Goal: Entertainment & Leisure: Browse casually

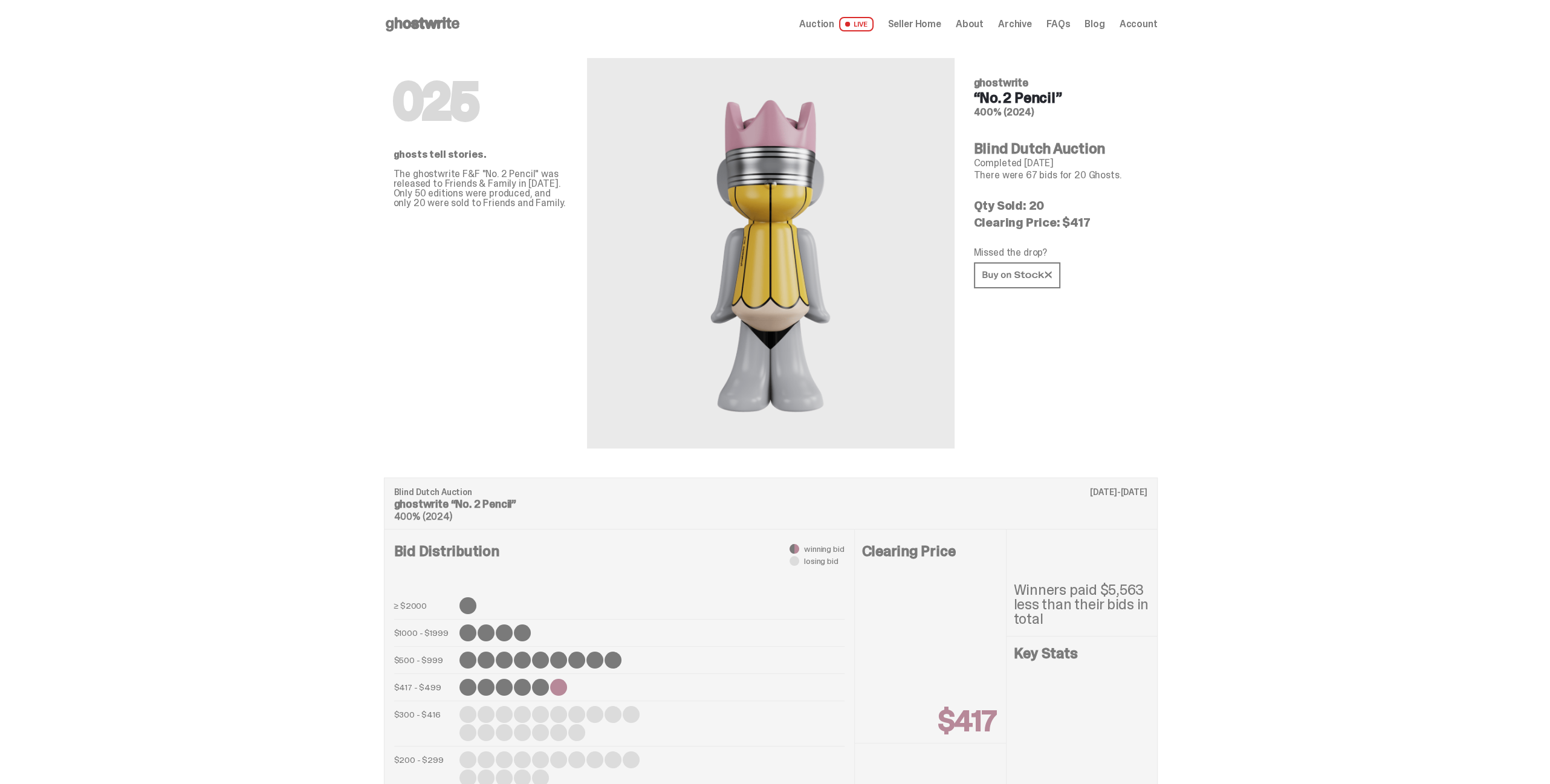
click at [1041, 24] on div "Auction LIVE Seller Home About Archive FAQs Blog Account" at bounding box center [978, 23] width 358 height 14
click at [1017, 24] on span "Archive" at bounding box center [1015, 24] width 34 height 10
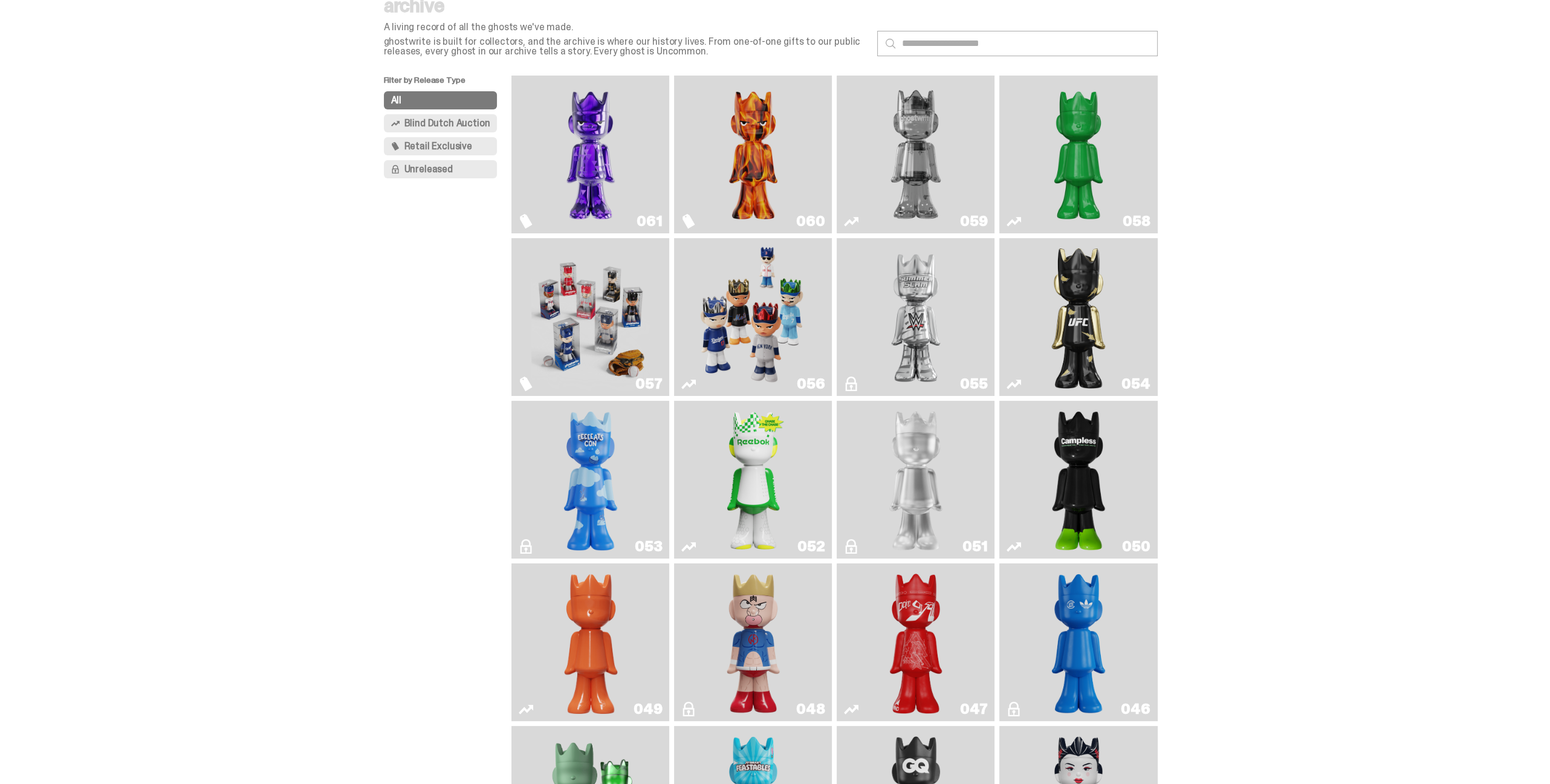
scroll to position [121, 0]
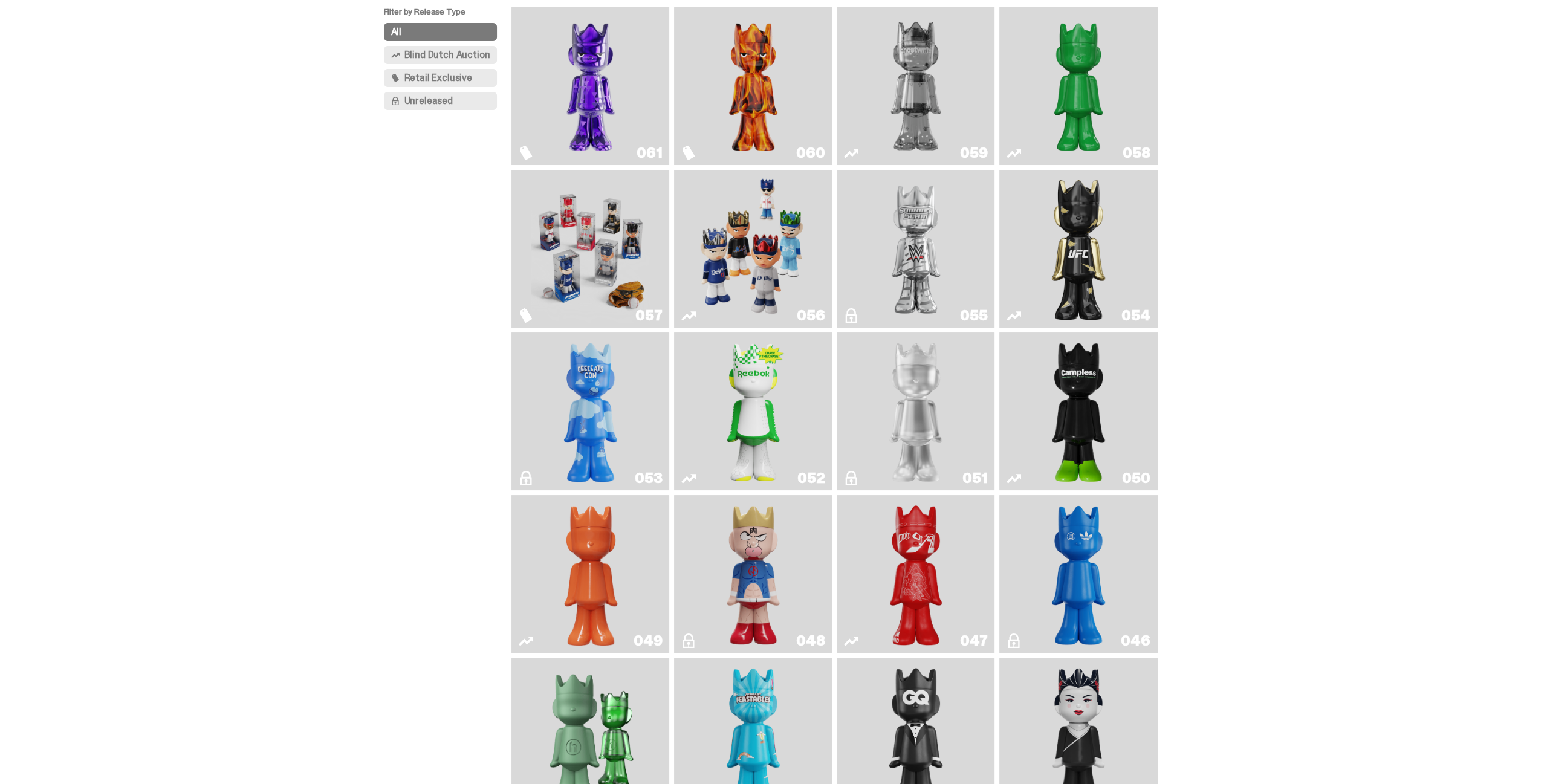
click at [587, 228] on img "Game Face (2025)" at bounding box center [590, 249] width 118 height 148
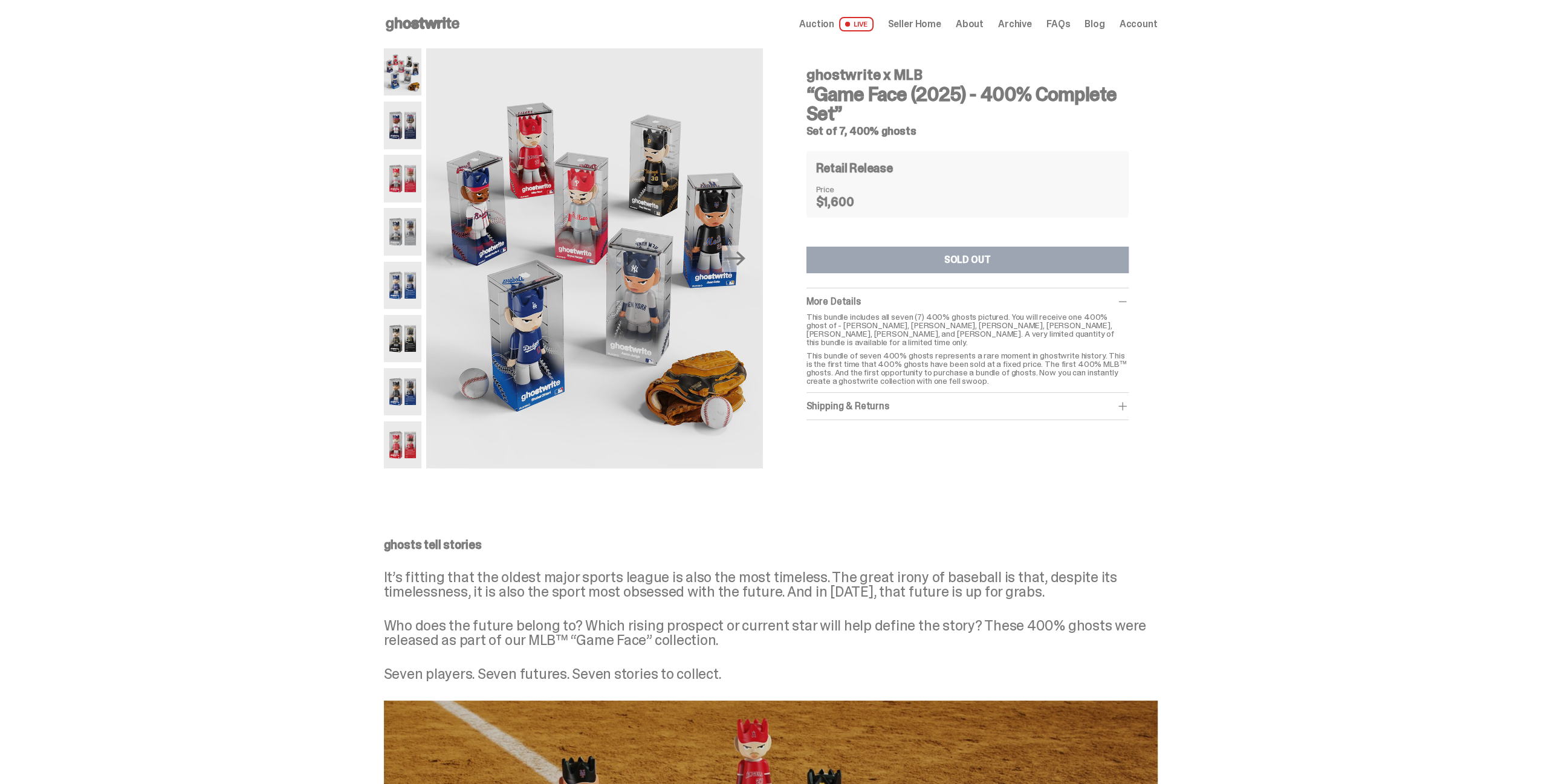
click at [1024, 21] on span "Archive" at bounding box center [1015, 24] width 34 height 10
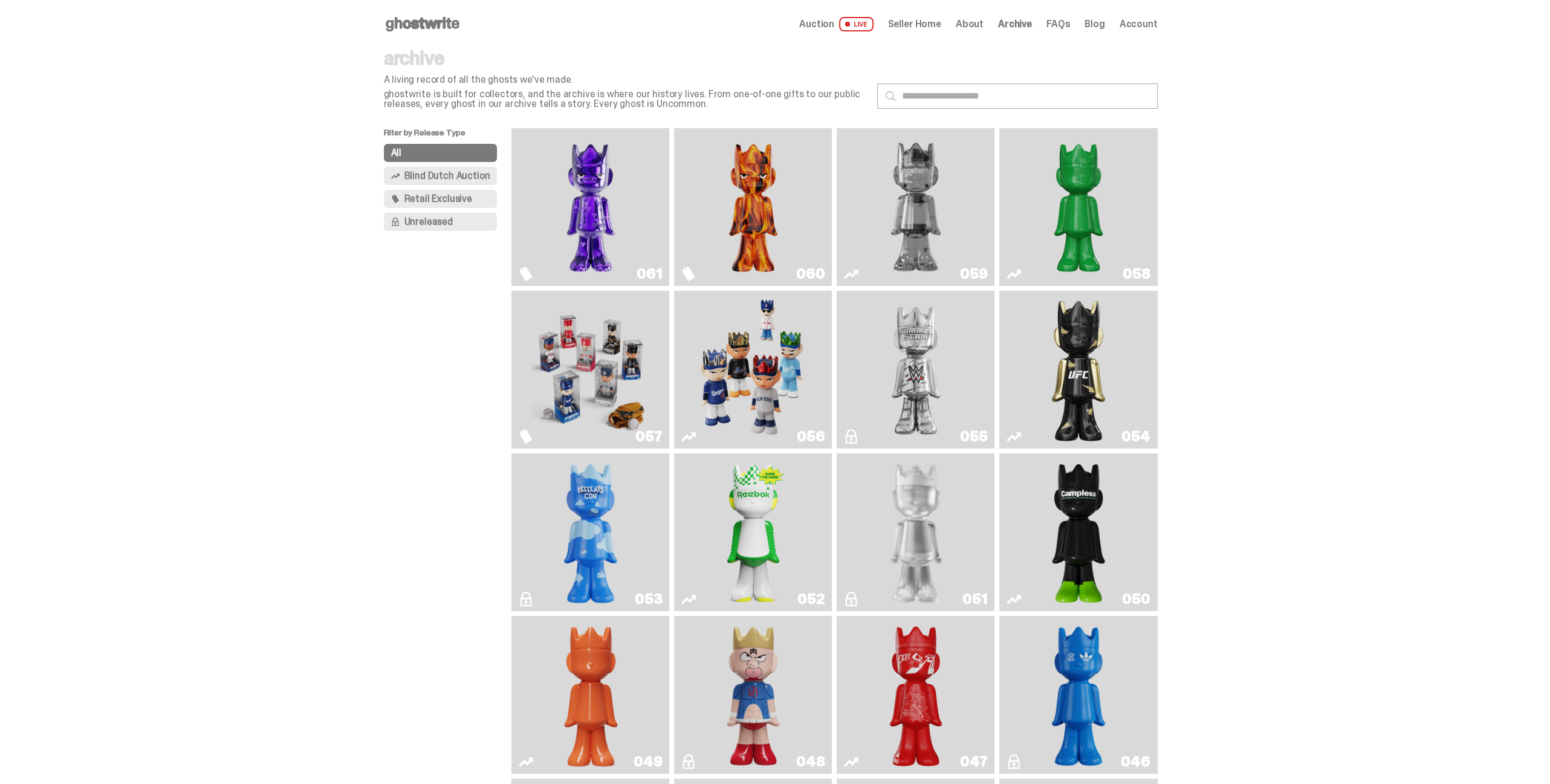
click at [599, 219] on img "Fantasy" at bounding box center [590, 207] width 118 height 148
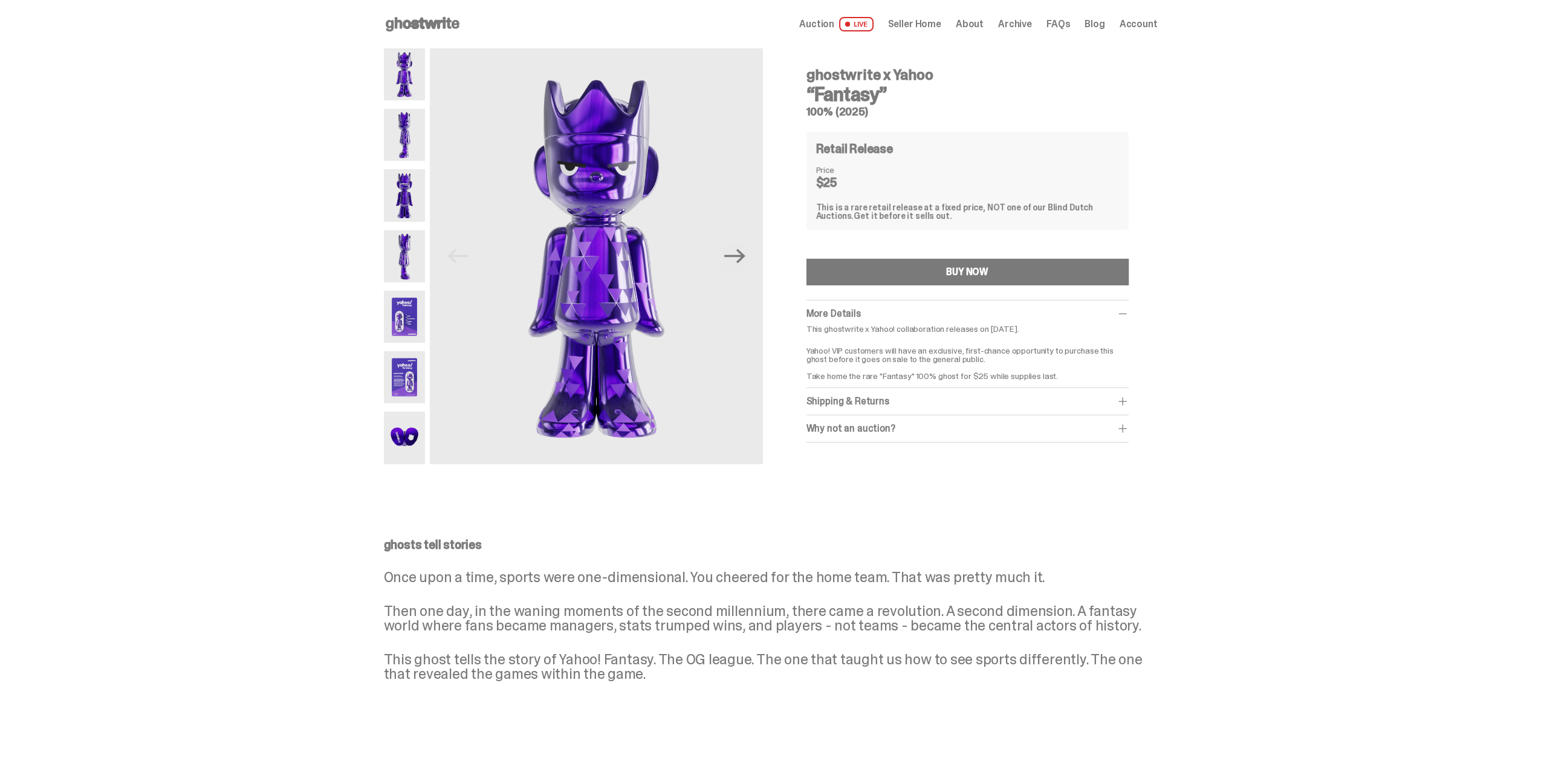
click at [421, 307] on img at bounding box center [404, 317] width 41 height 52
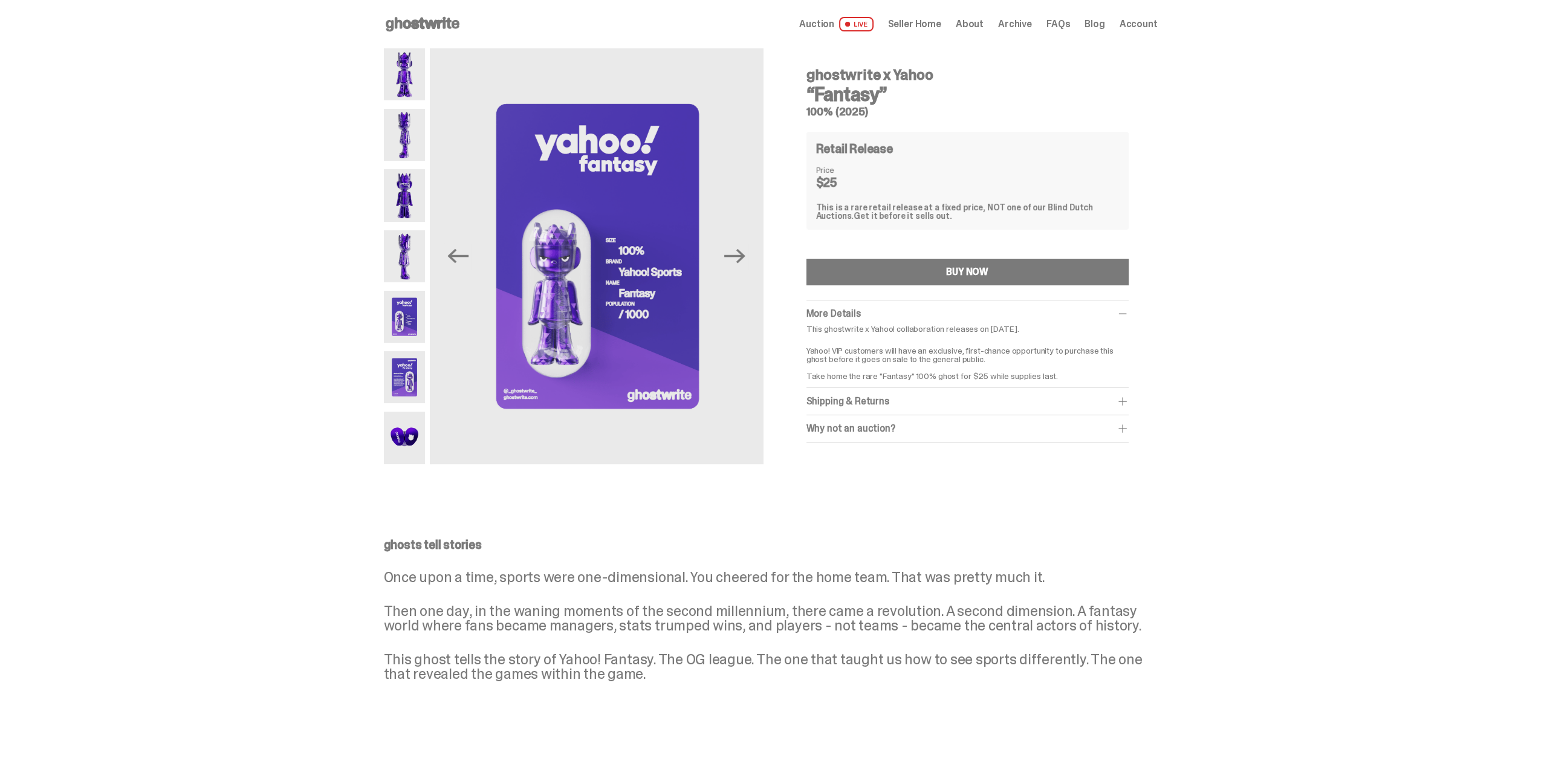
click at [394, 380] on img at bounding box center [404, 377] width 41 height 52
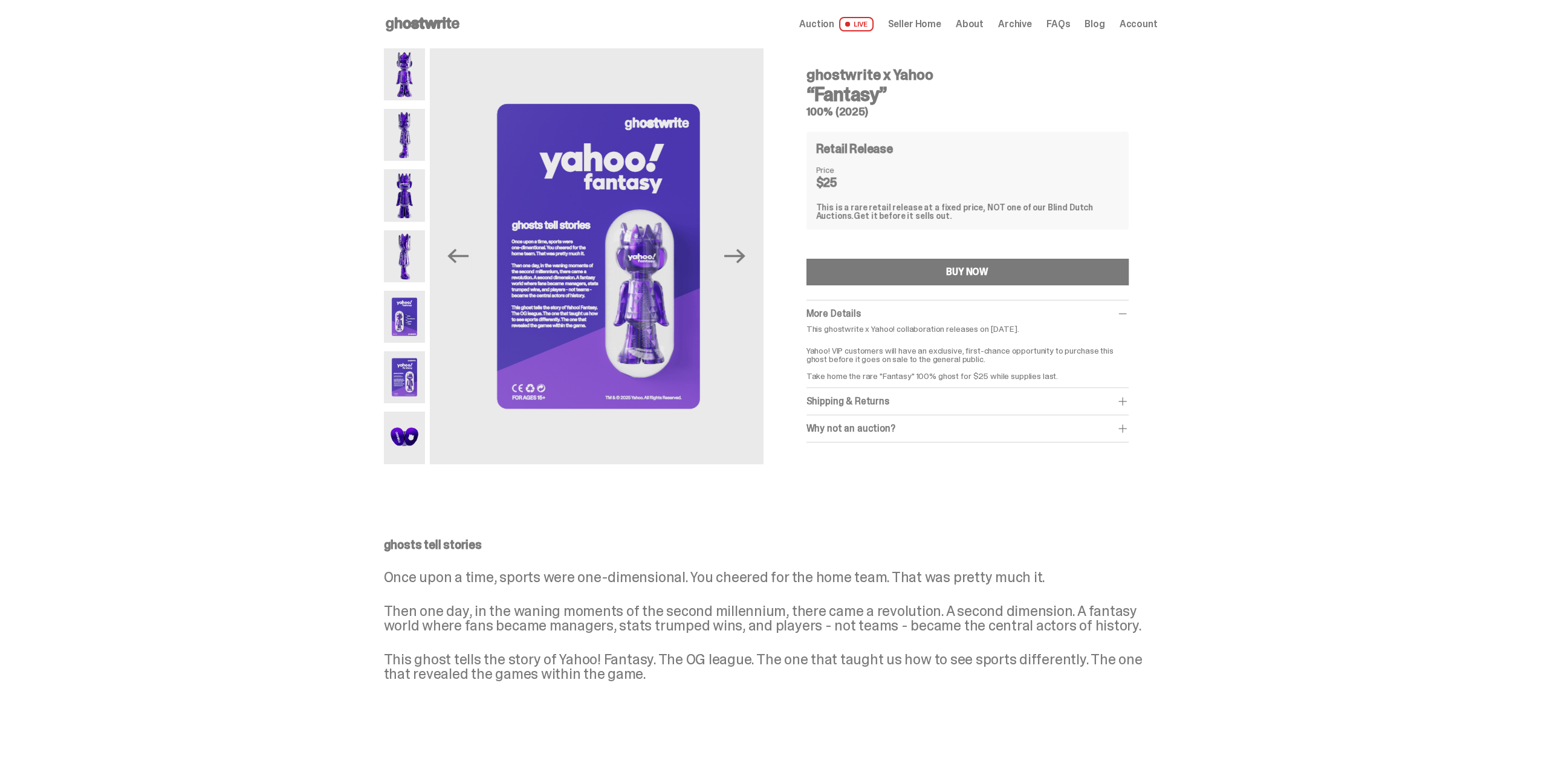
click at [414, 424] on img at bounding box center [404, 437] width 41 height 52
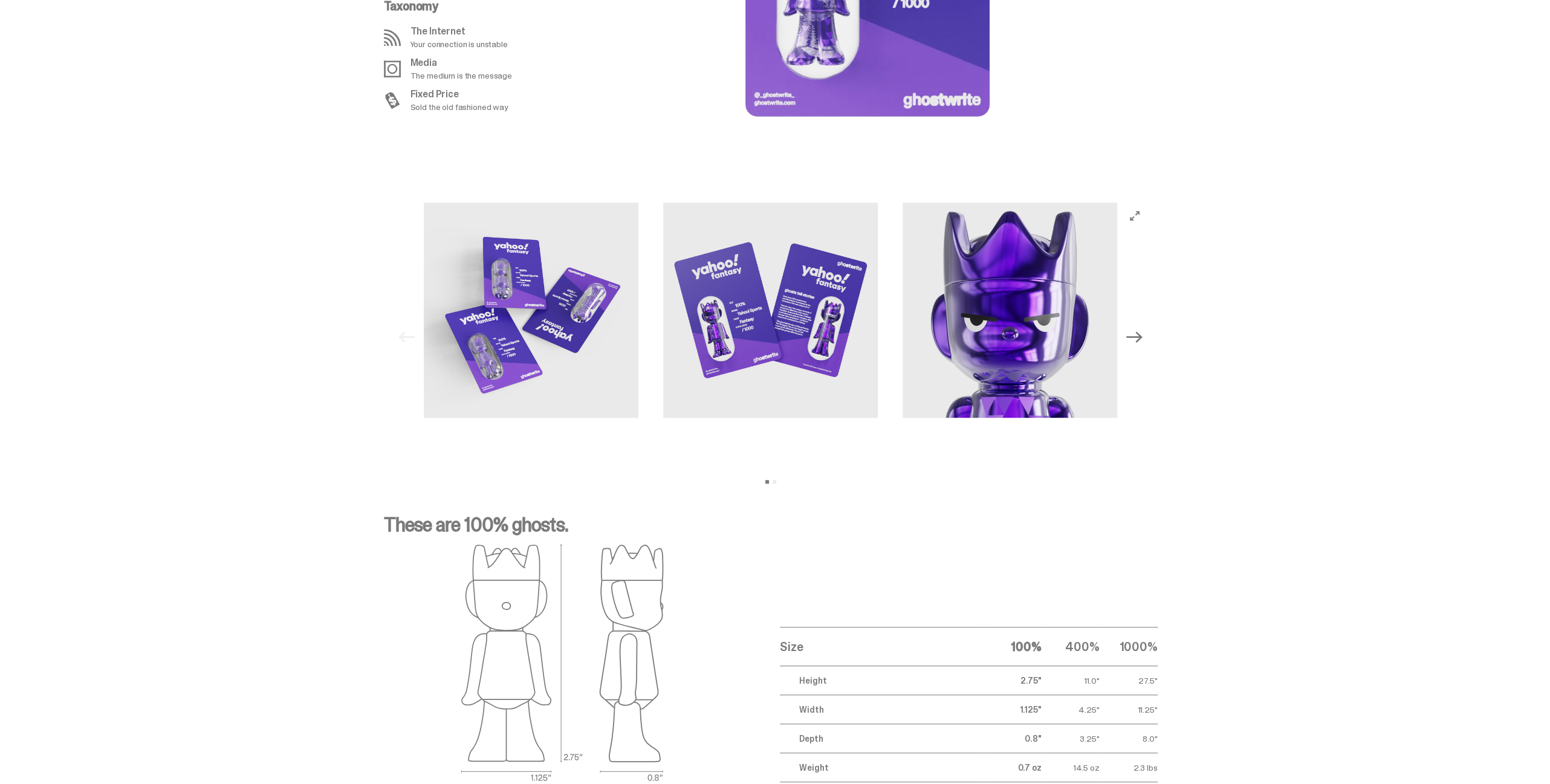
scroll to position [1001, 0]
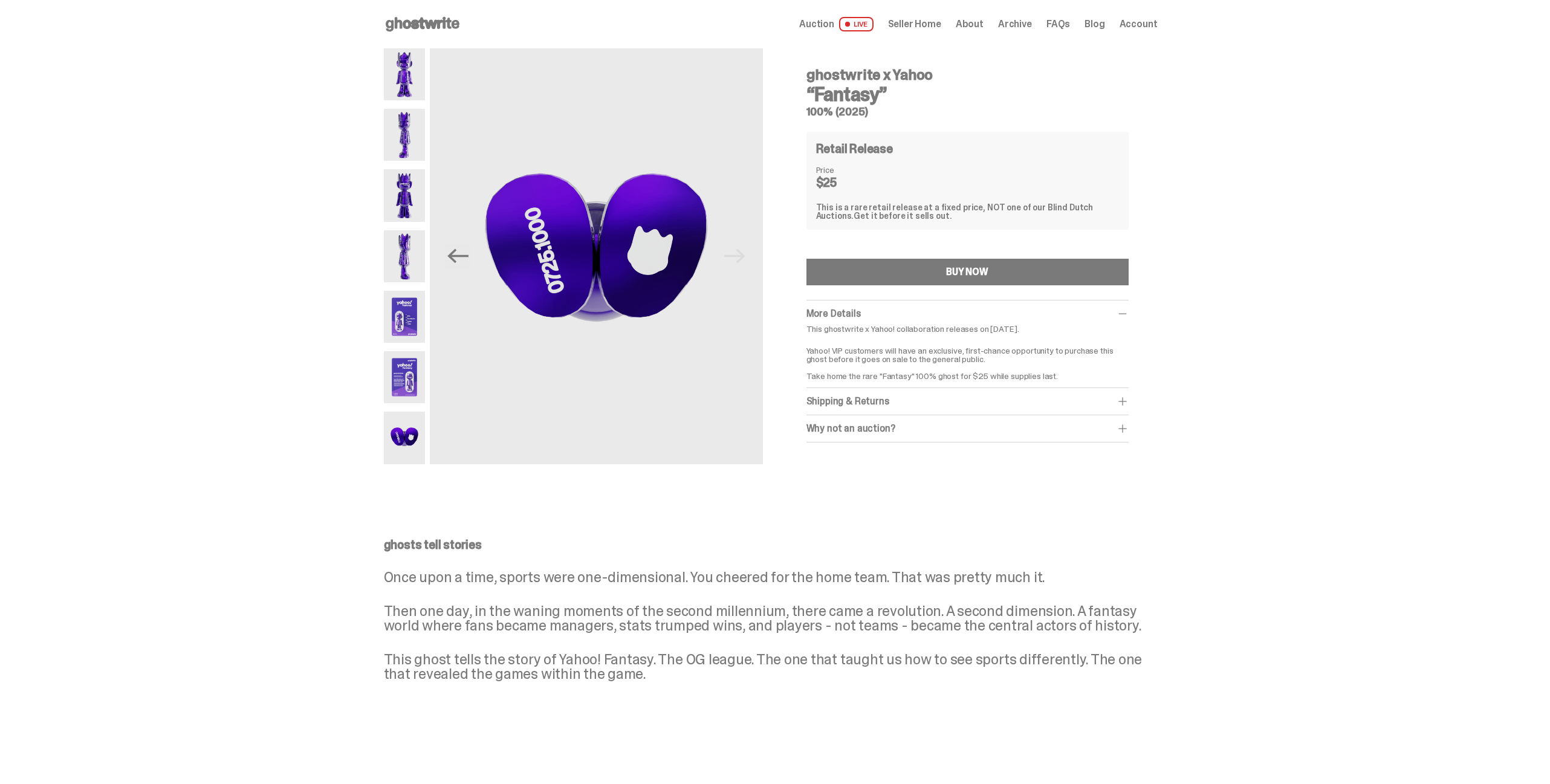
scroll to position [1001, 0]
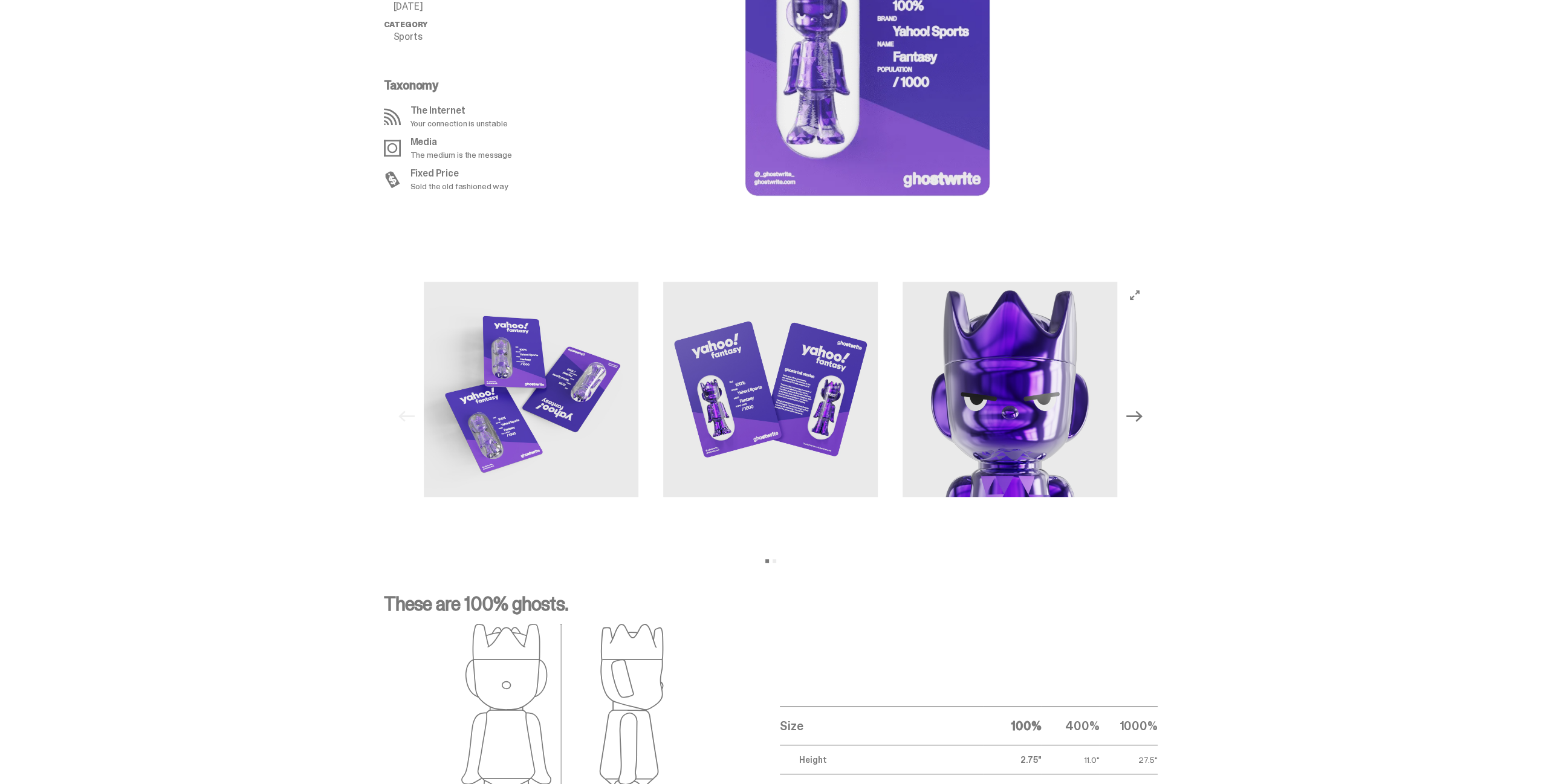
click at [1138, 413] on icon "Next" at bounding box center [1134, 415] width 16 height 16
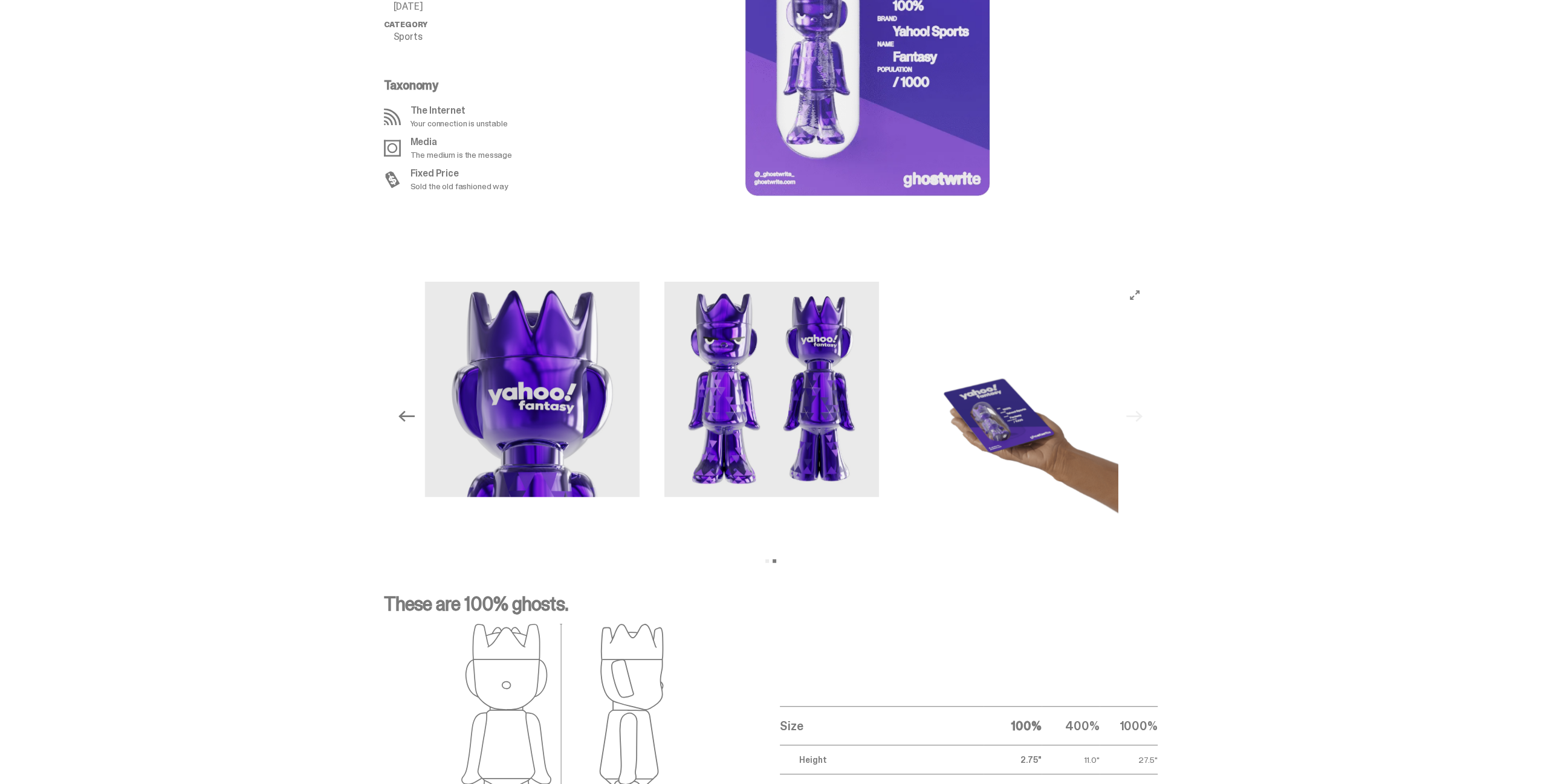
click at [1138, 413] on div "Previous Next View slide 1 View slide 2" at bounding box center [770, 416] width 755 height 269
click at [1141, 282] on div "Previous Next View slide 1 View slide 2" at bounding box center [770, 416] width 755 height 269
click at [1025, 394] on img at bounding box center [1009, 416] width 215 height 269
click at [1137, 292] on icon "View full-screen" at bounding box center [1135, 295] width 10 height 10
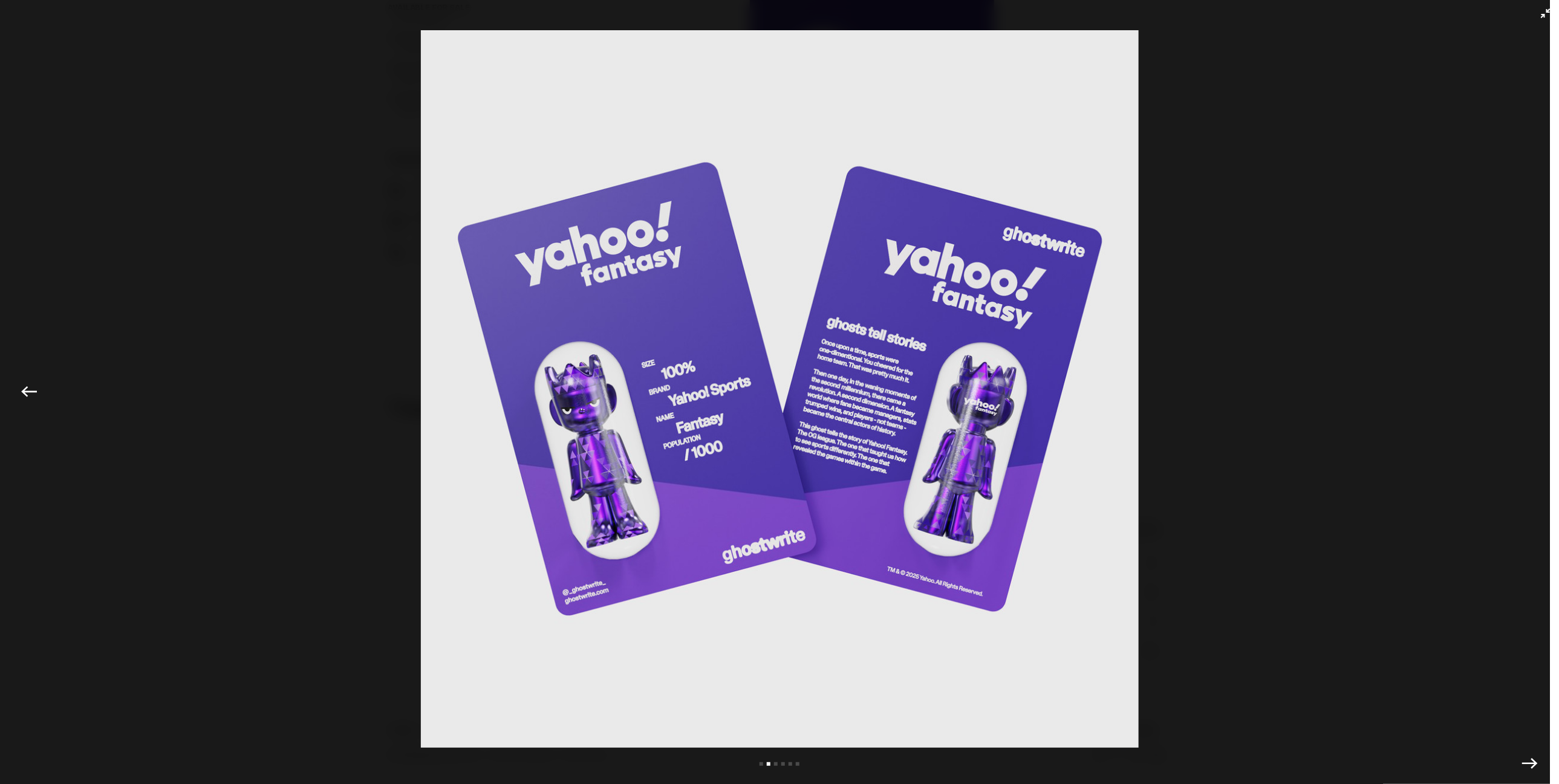
click at [1501, 392] on img at bounding box center [779, 389] width 1499 height 718
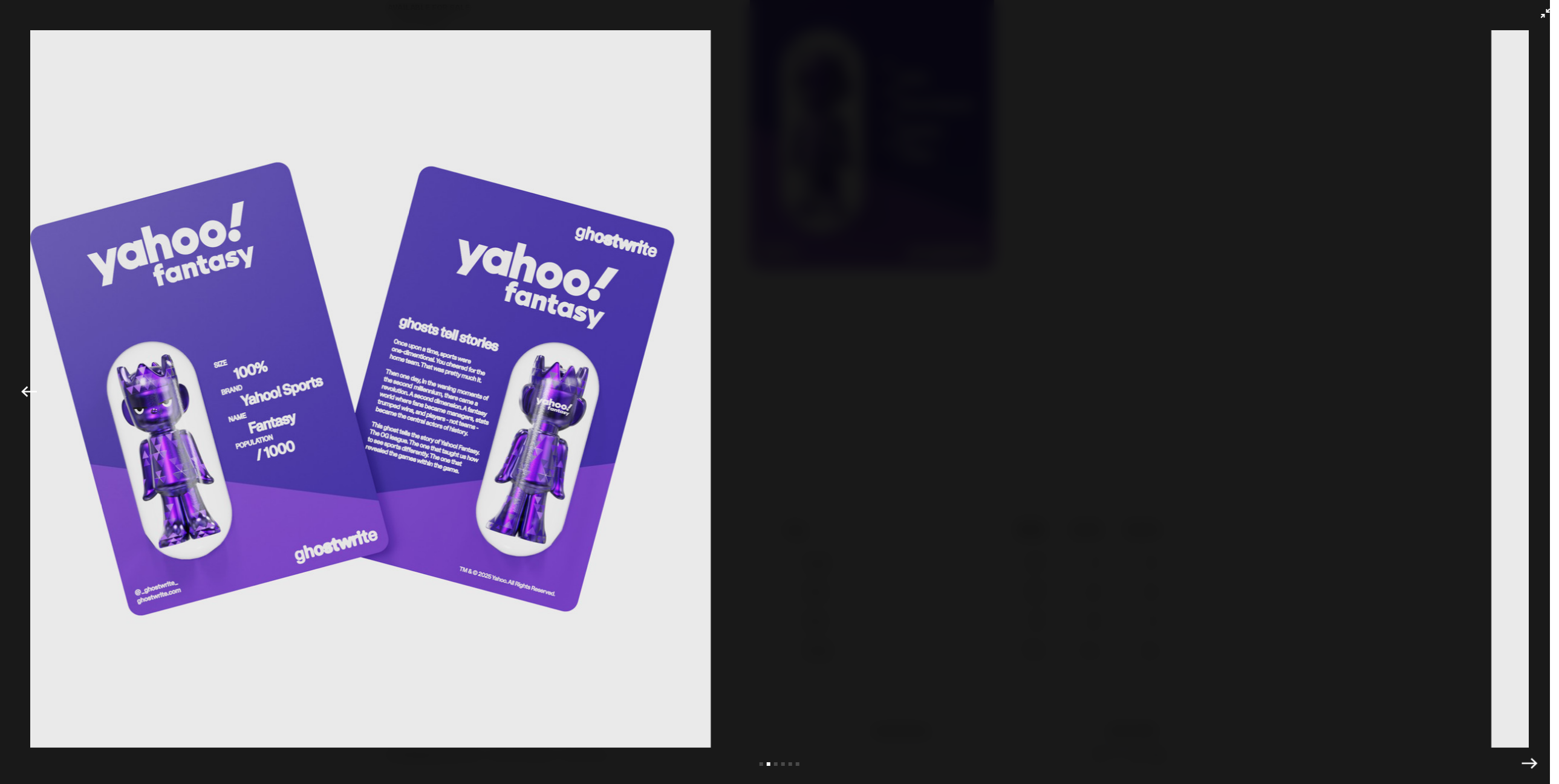
click at [747, 401] on img at bounding box center [351, 389] width 1499 height 718
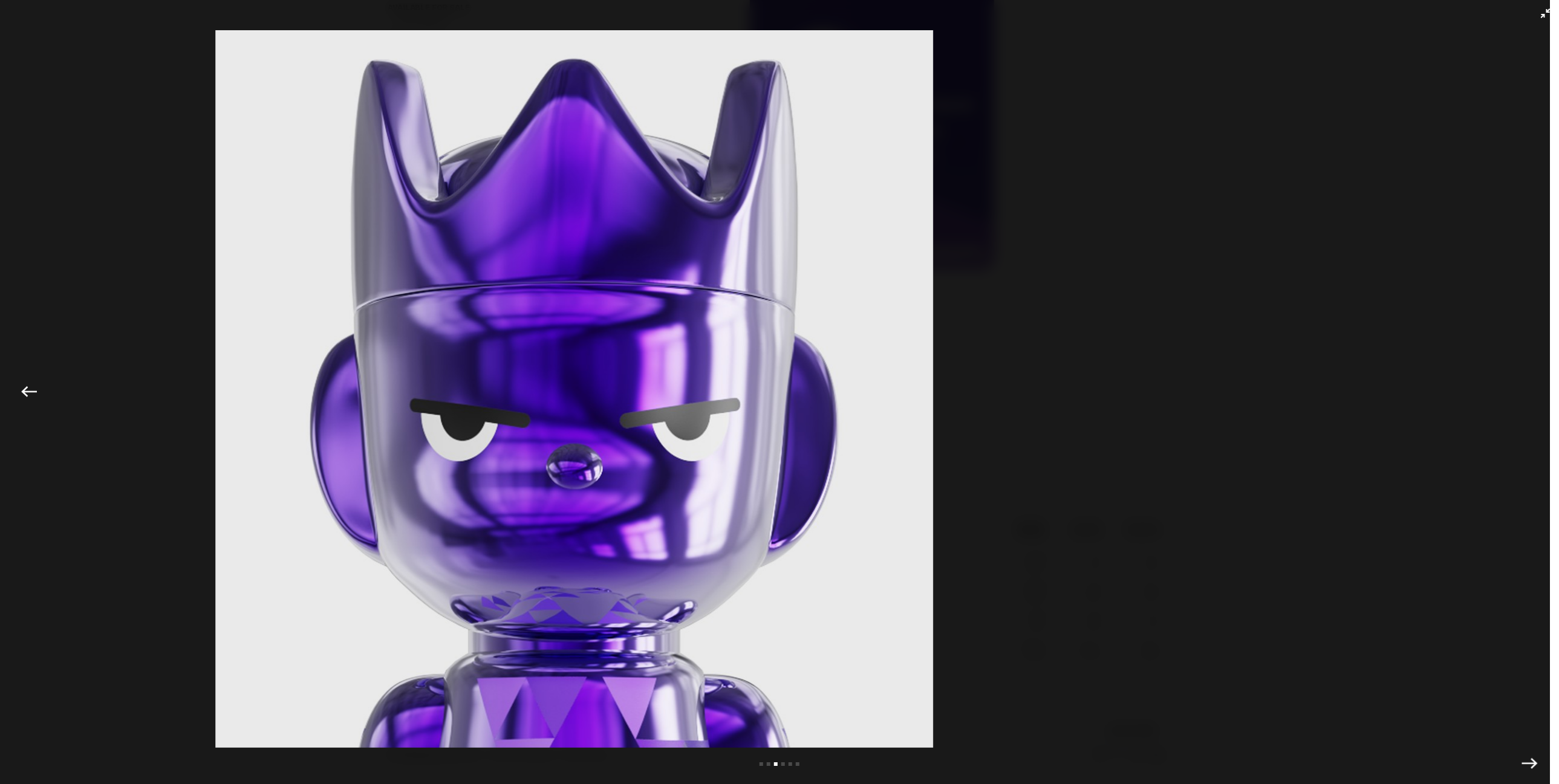
click at [830, 394] on img at bounding box center [573, 389] width 1499 height 718
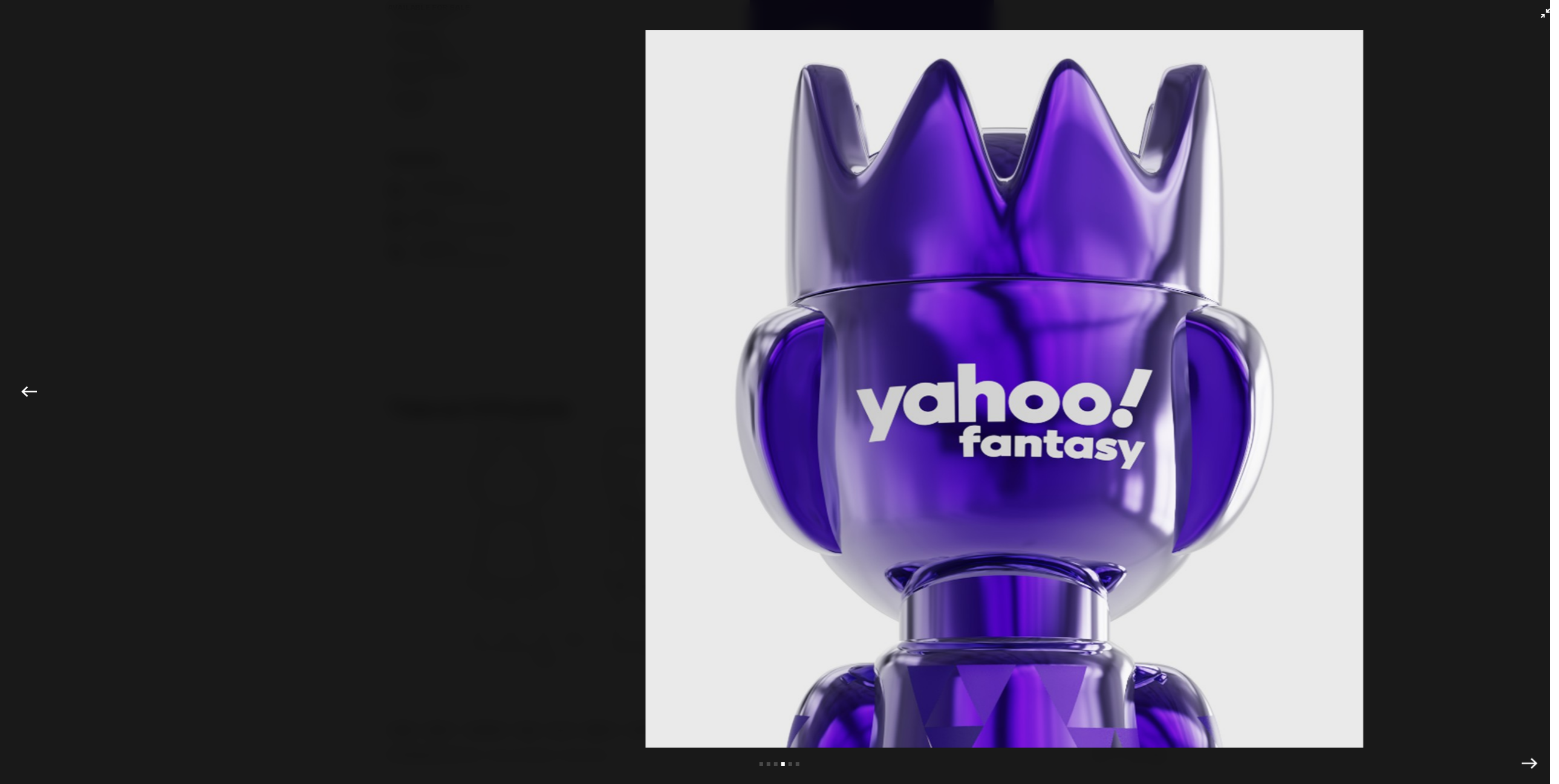
click at [600, 412] on img at bounding box center [1004, 389] width 1499 height 718
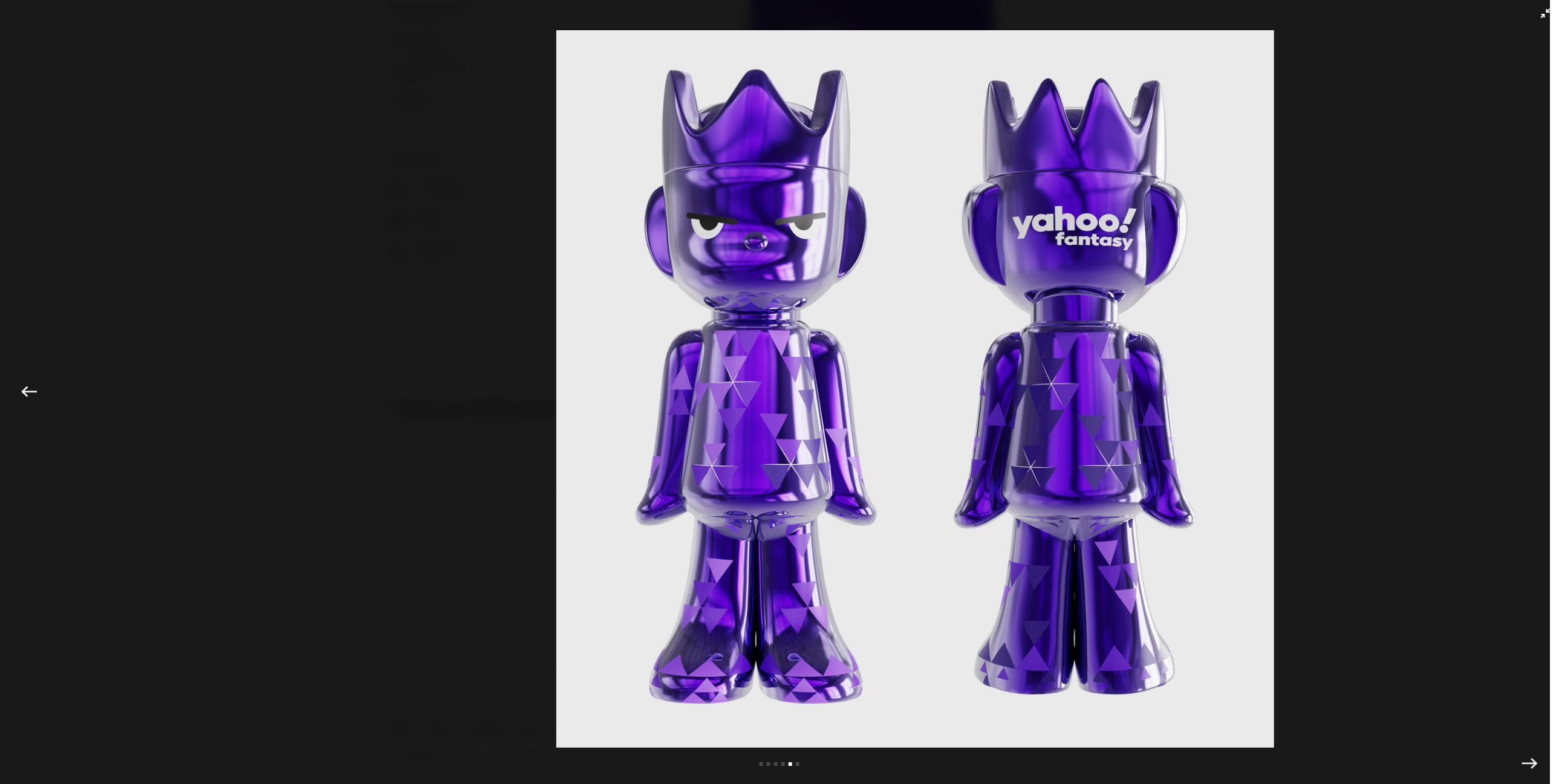
click at [704, 399] on img at bounding box center [915, 389] width 1499 height 718
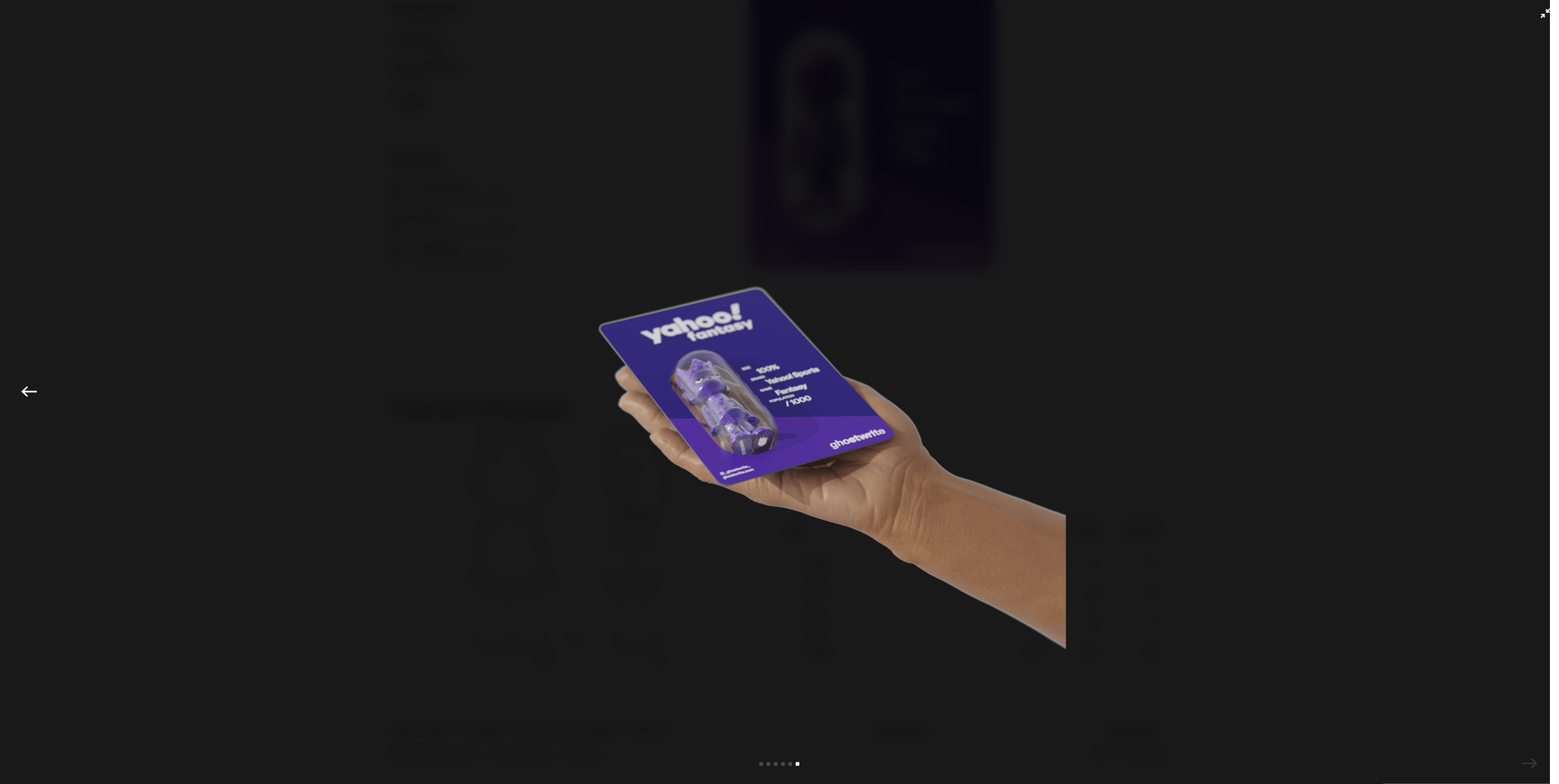
click at [109, 90] on img at bounding box center [779, 389] width 1499 height 718
click at [1533, 5] on div "Previous Next View slide 1 View slide 2 View slide 3 View slide 4 View slide 5 …" at bounding box center [779, 392] width 1559 height 784
click at [1541, 14] on icon "Exit full-screen" at bounding box center [1545, 13] width 10 height 10
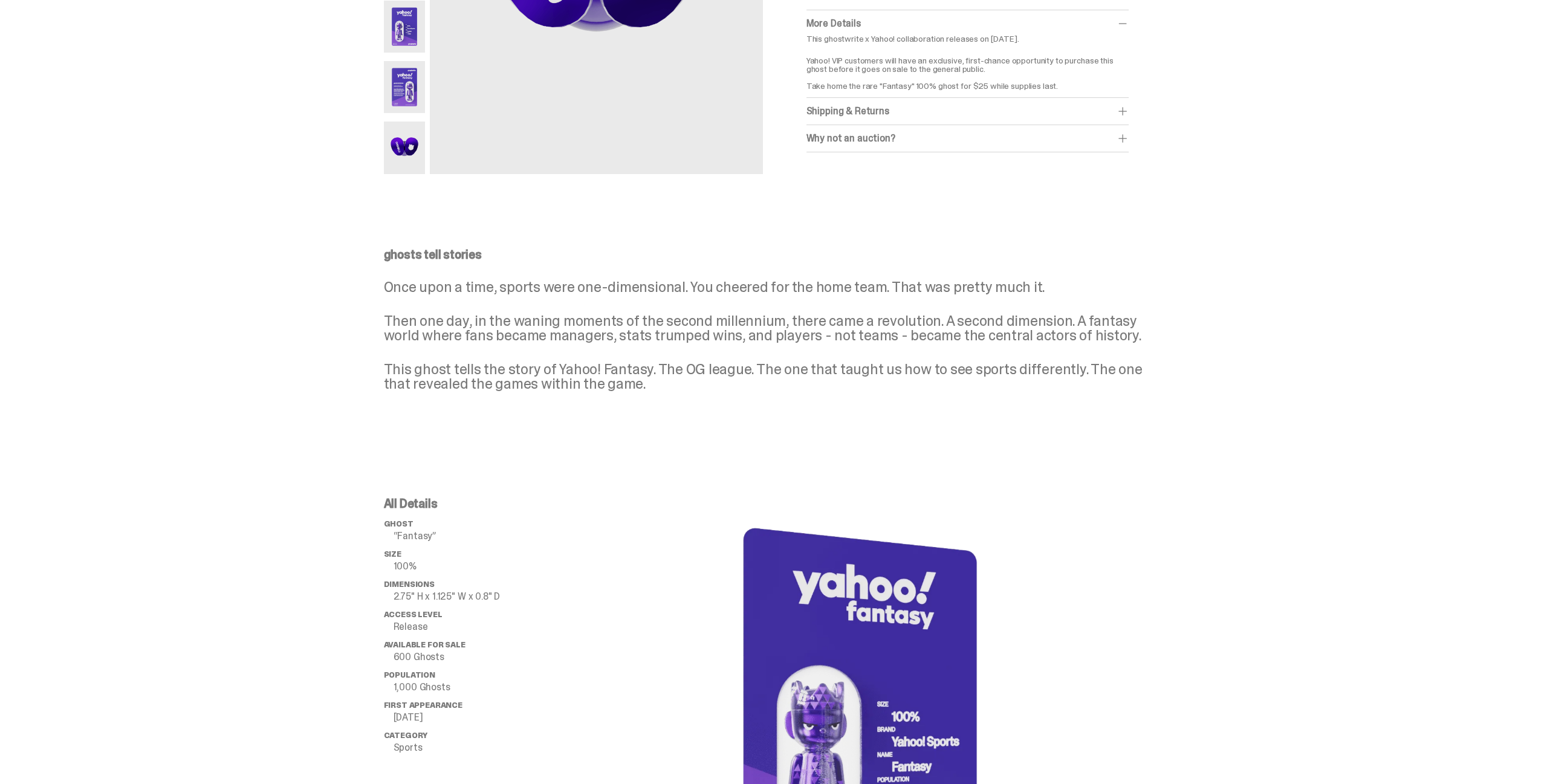
scroll to position [0, 0]
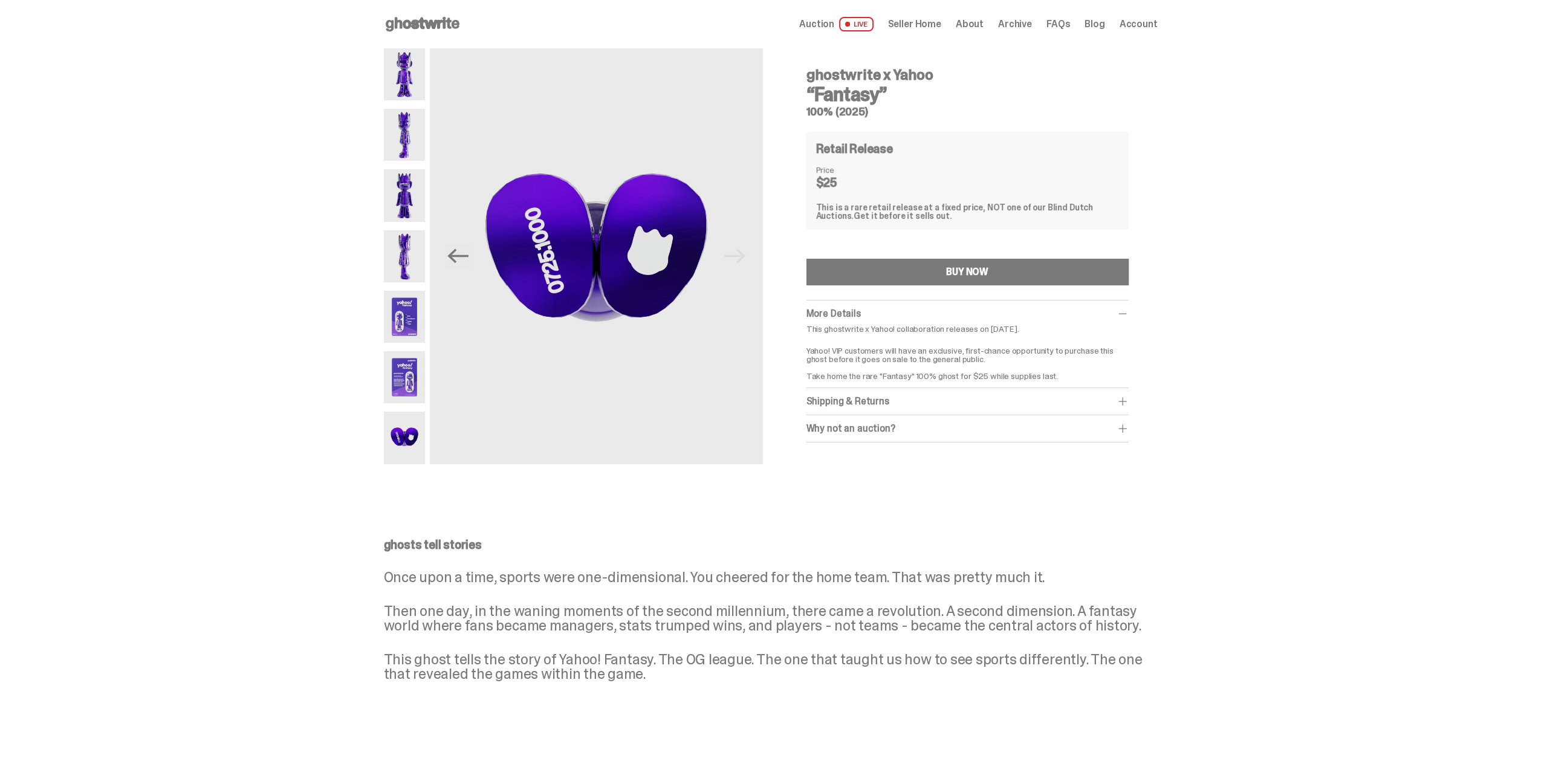
click at [396, 69] on img at bounding box center [404, 74] width 41 height 52
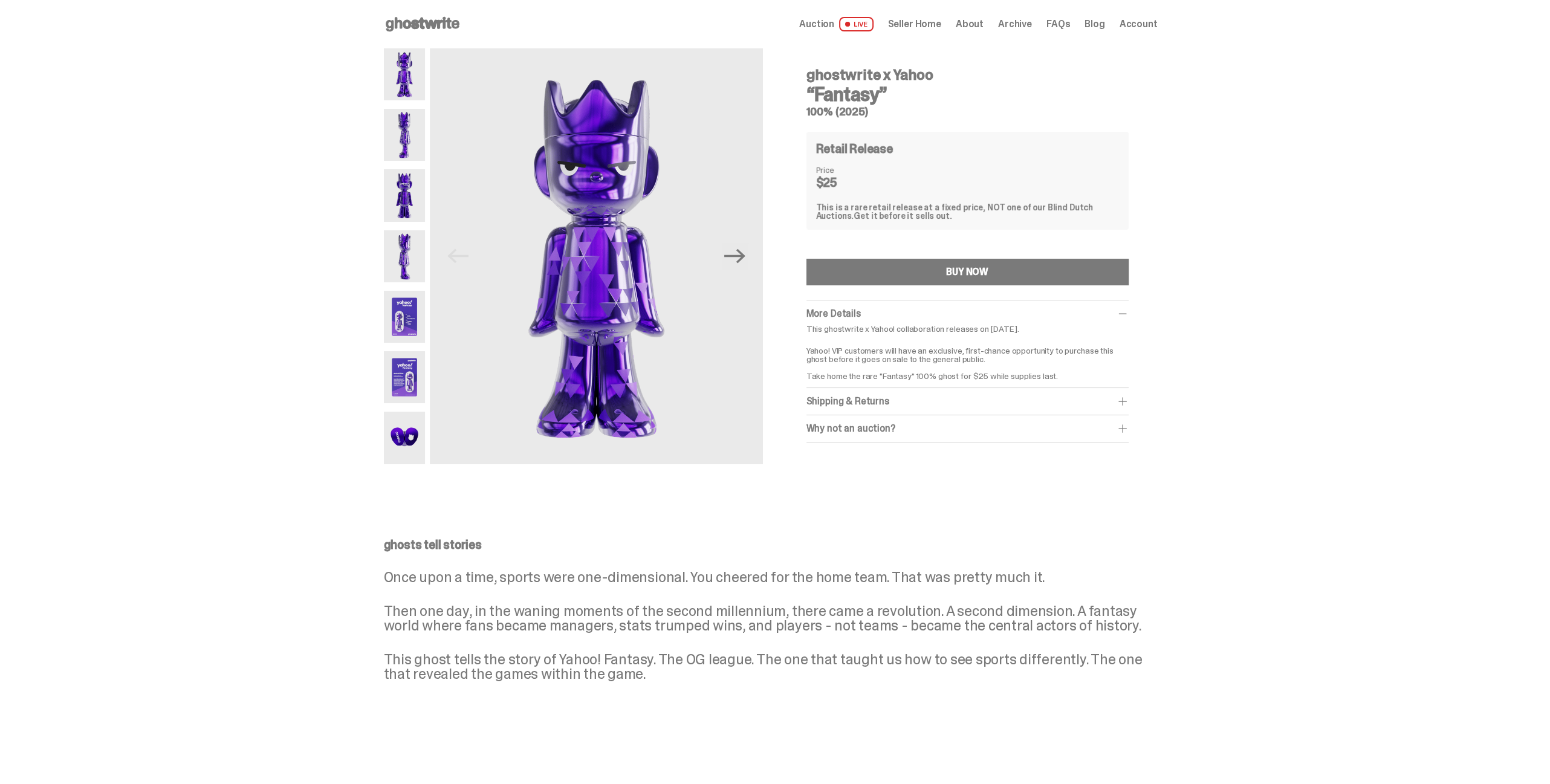
click at [404, 23] on use at bounding box center [423, 23] width 74 height 14
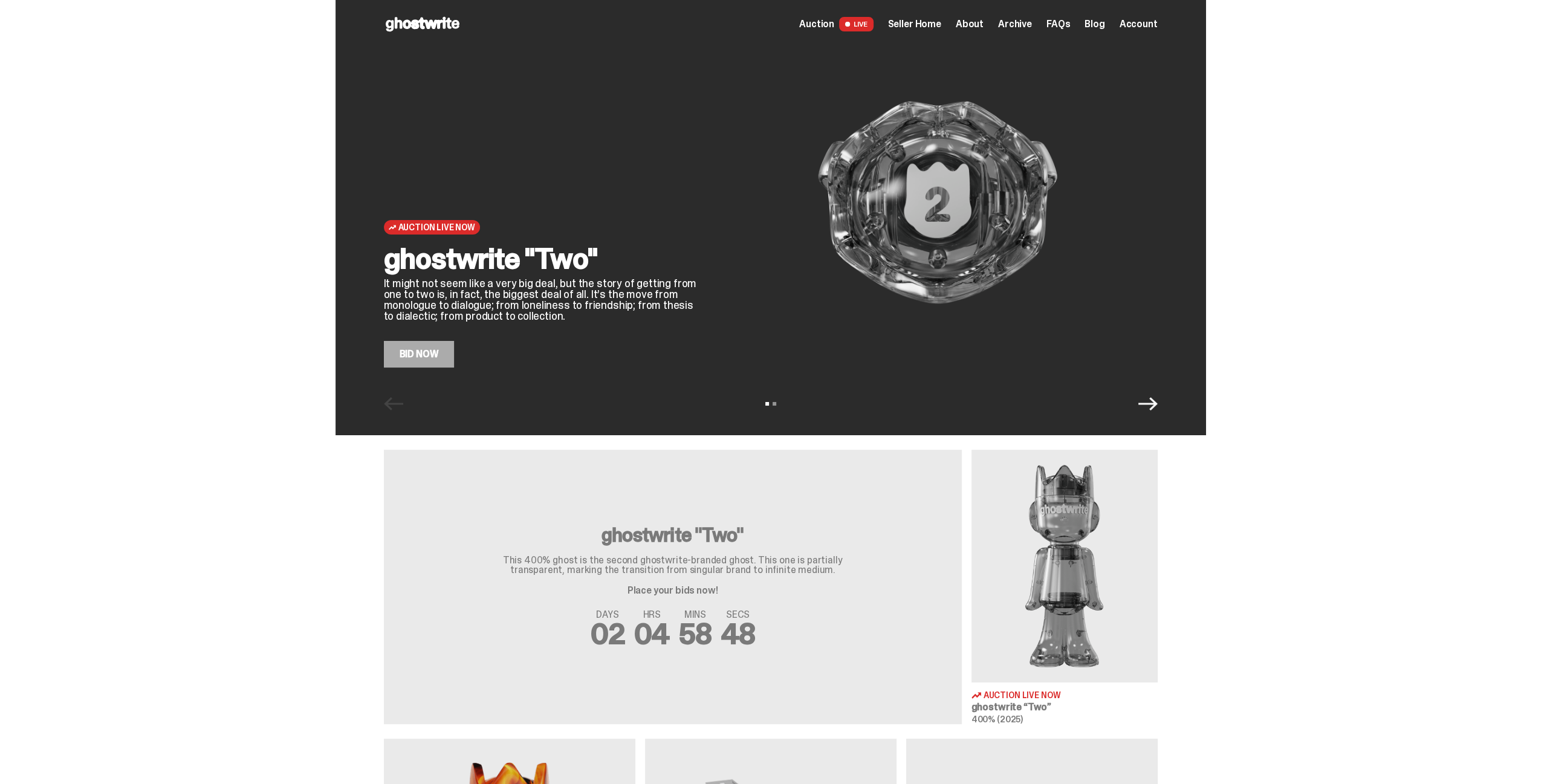
click at [1021, 23] on span "Archive" at bounding box center [1015, 24] width 34 height 10
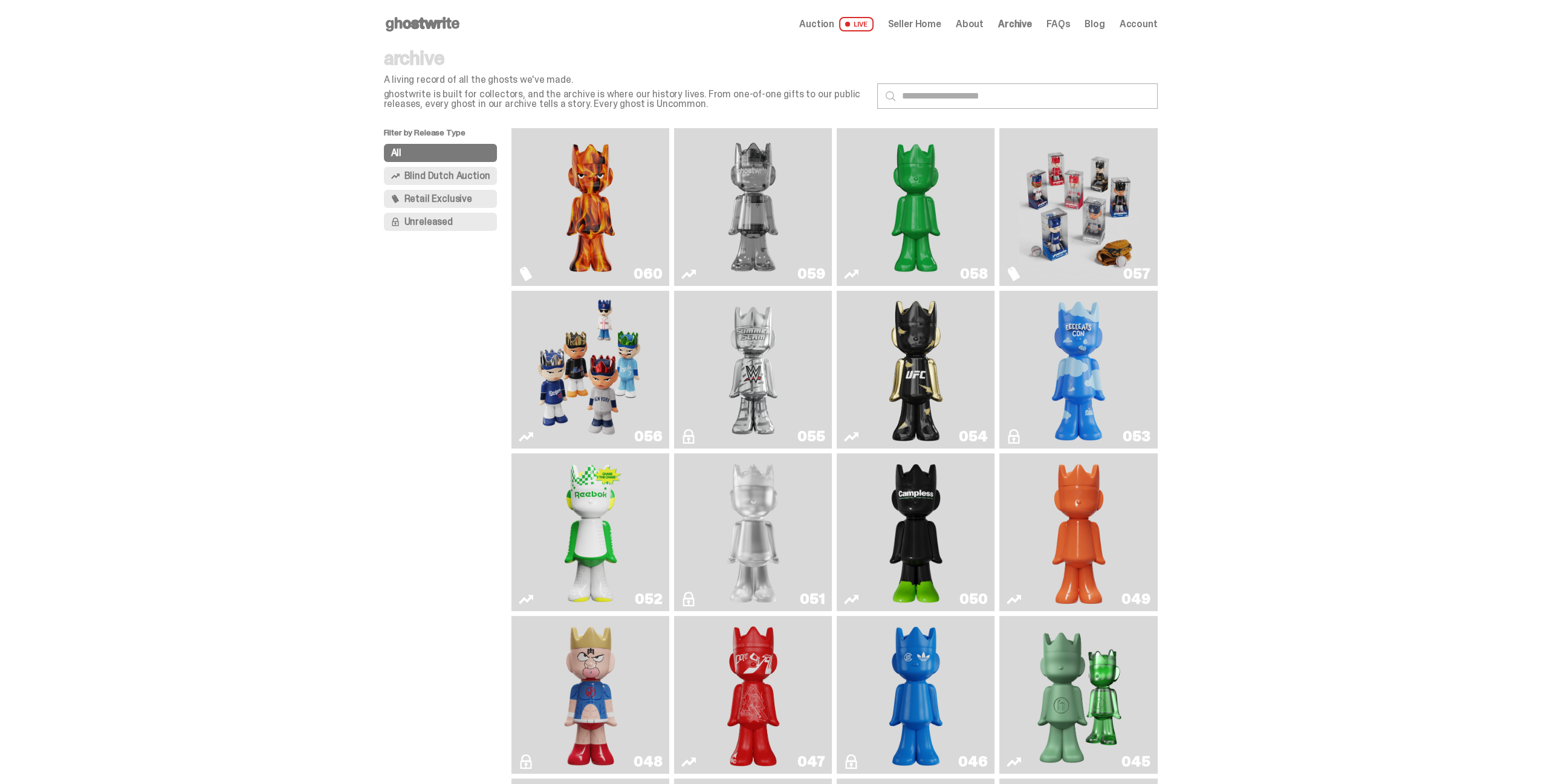
click at [590, 394] on img "Game Face (2025)" at bounding box center [590, 369] width 118 height 148
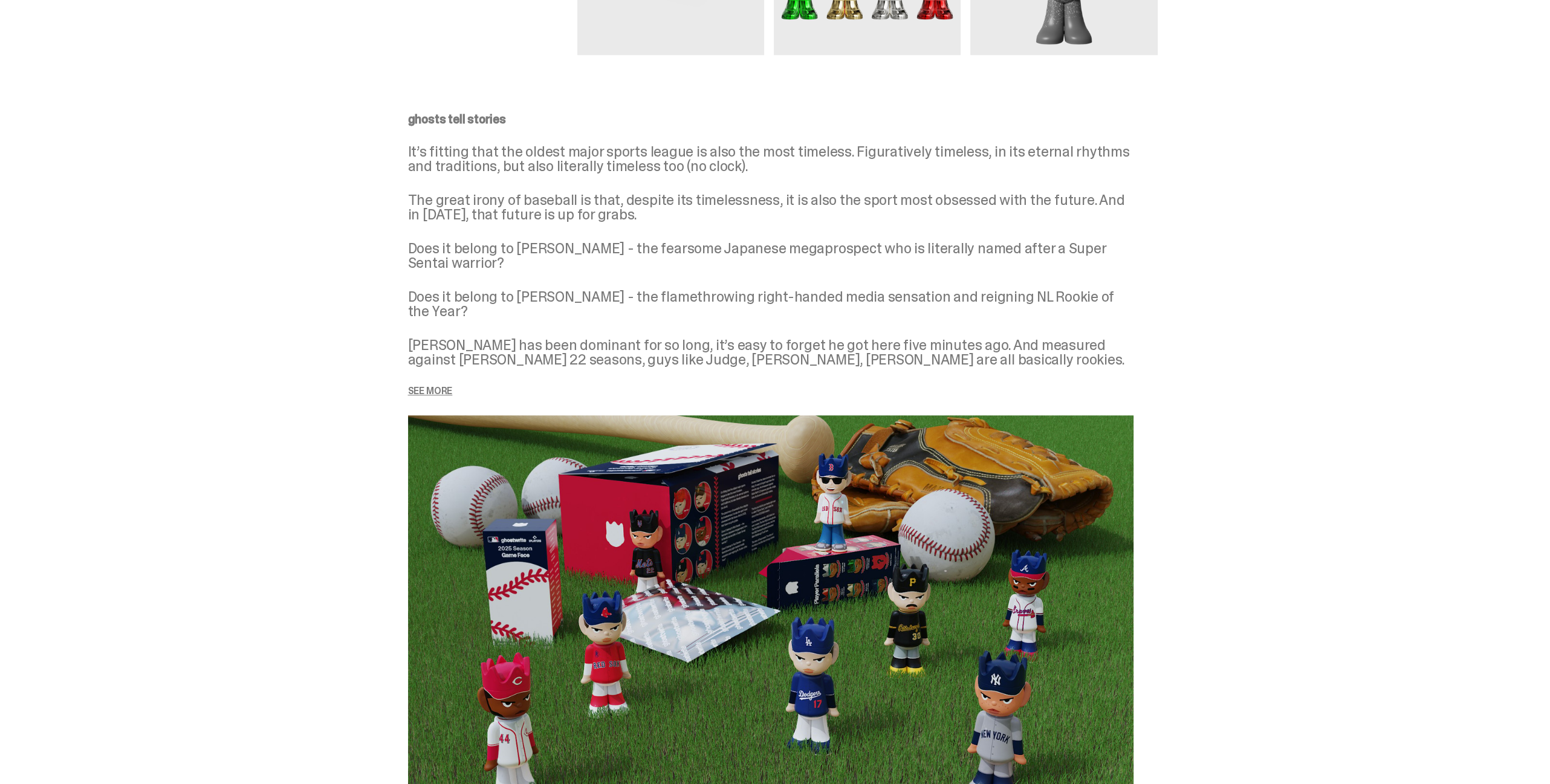
scroll to position [1451, 0]
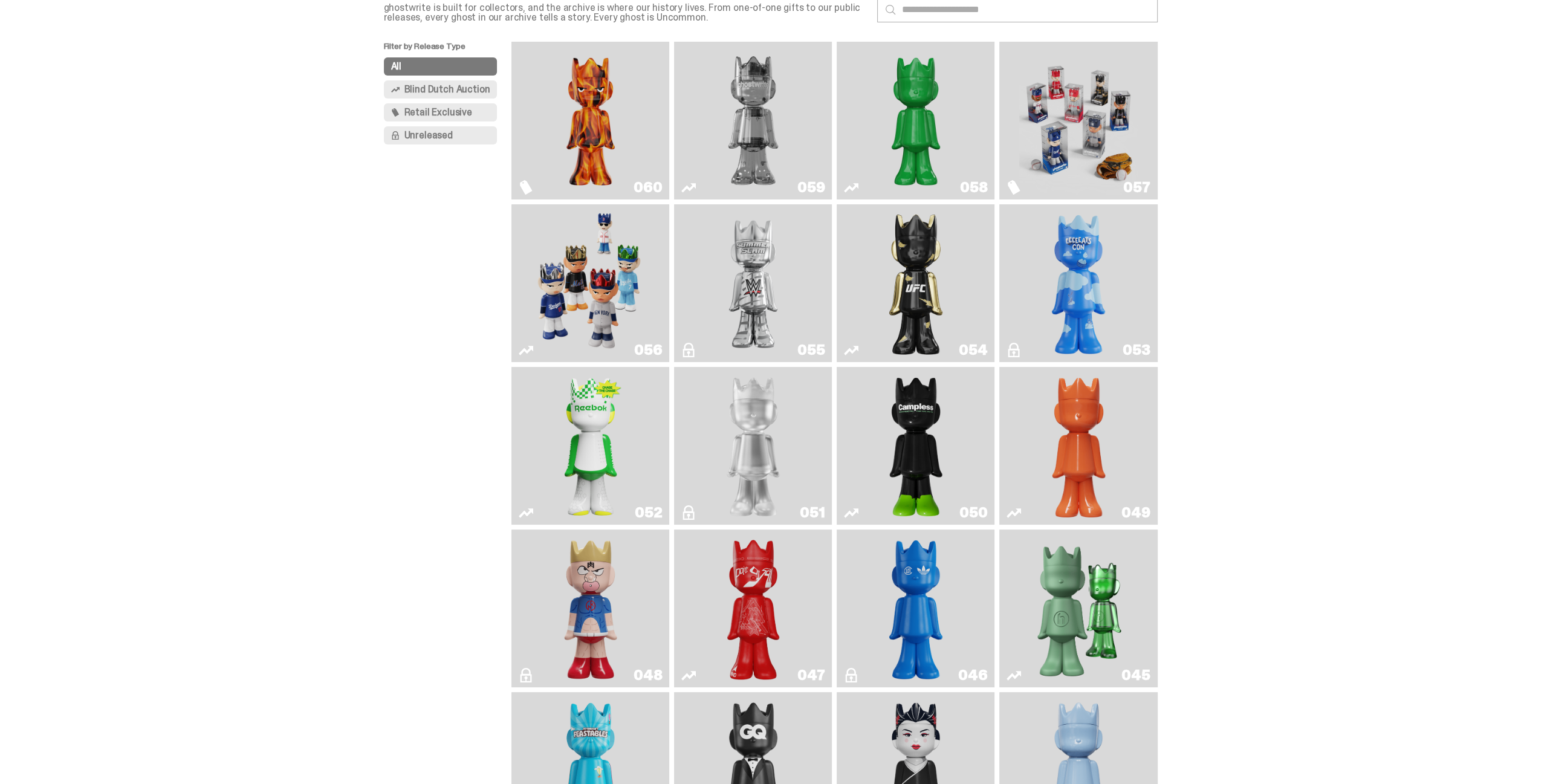
scroll to position [60, 0]
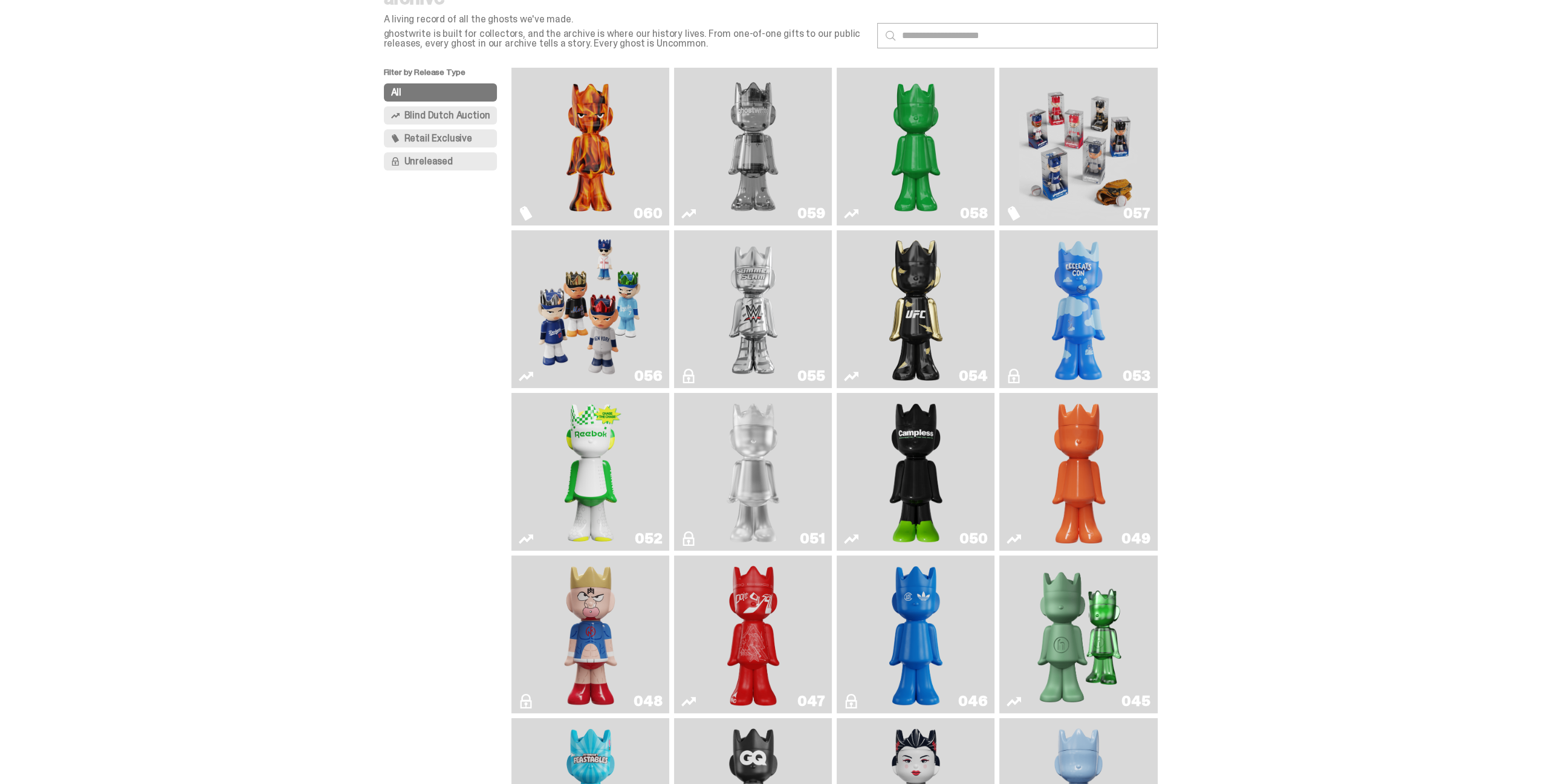
click at [609, 314] on img "Game Face (2025)" at bounding box center [590, 309] width 118 height 148
